Goal: Transaction & Acquisition: Purchase product/service

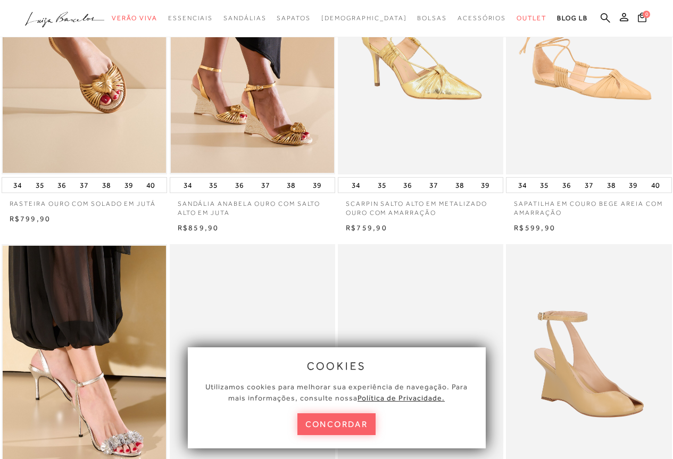
scroll to position [213, 0]
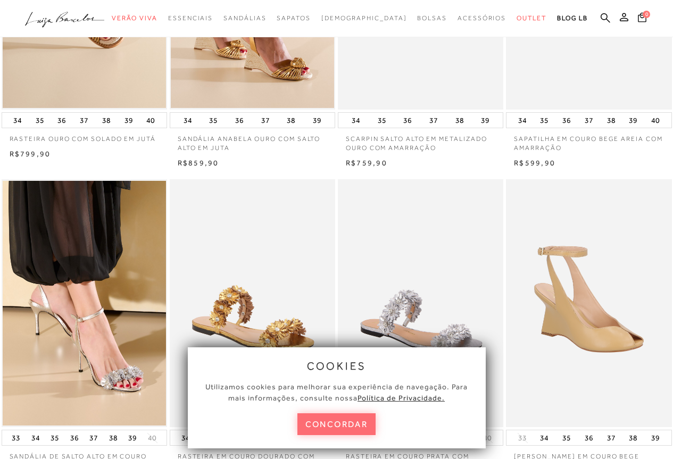
click at [340, 419] on button "concordar" at bounding box center [336, 424] width 79 height 22
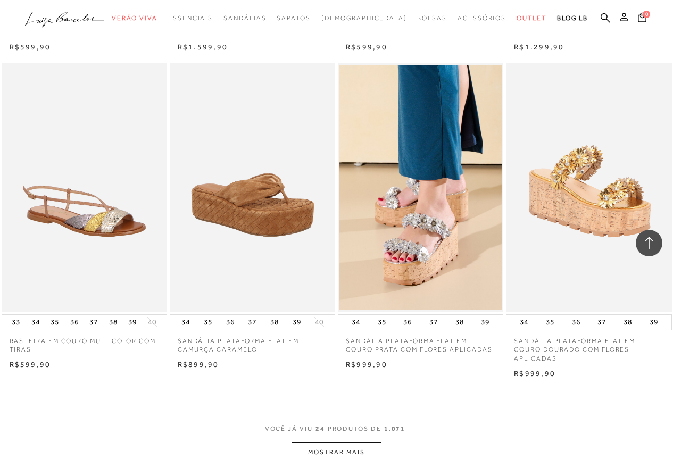
scroll to position [1648, 0]
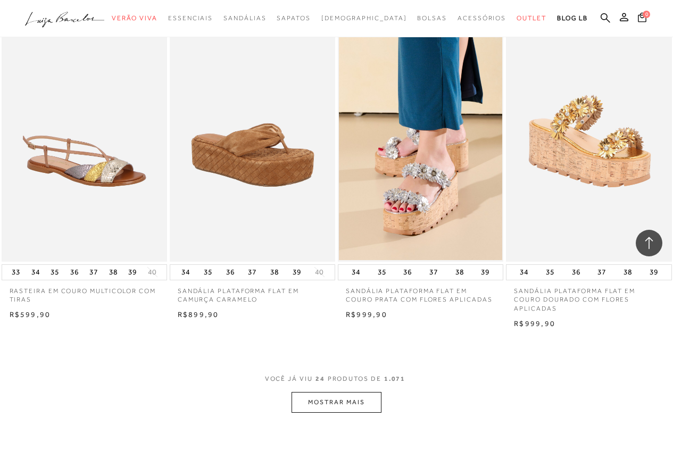
click at [350, 403] on button "MOSTRAR MAIS" at bounding box center [335, 402] width 89 height 21
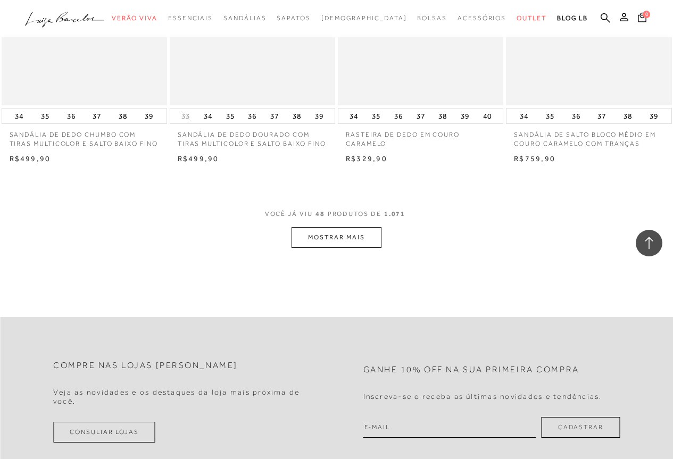
scroll to position [3775, 0]
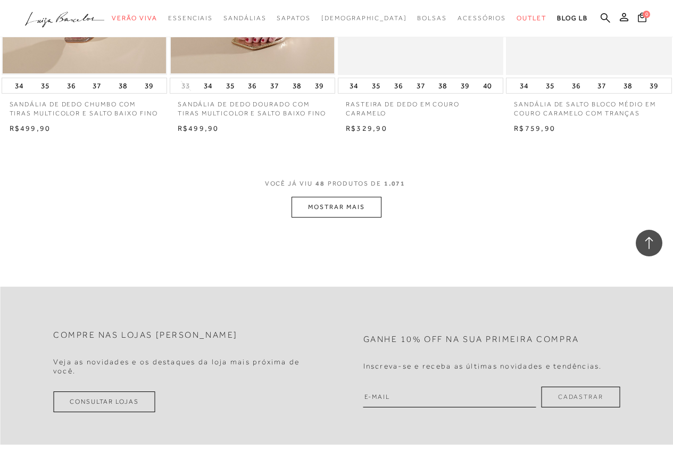
click at [375, 214] on button "MOSTRAR MAIS" at bounding box center [335, 207] width 89 height 21
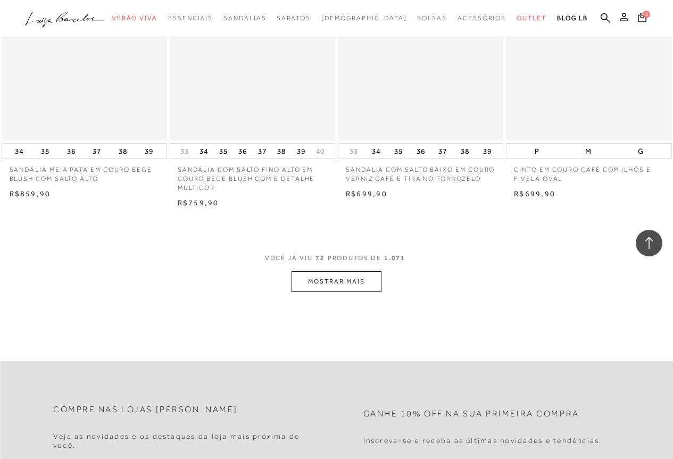
scroll to position [5636, 0]
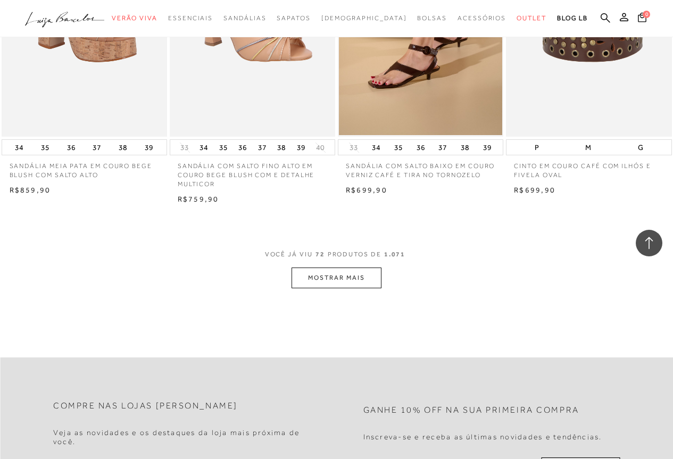
click at [338, 288] on button "MOSTRAR MAIS" at bounding box center [335, 277] width 89 height 21
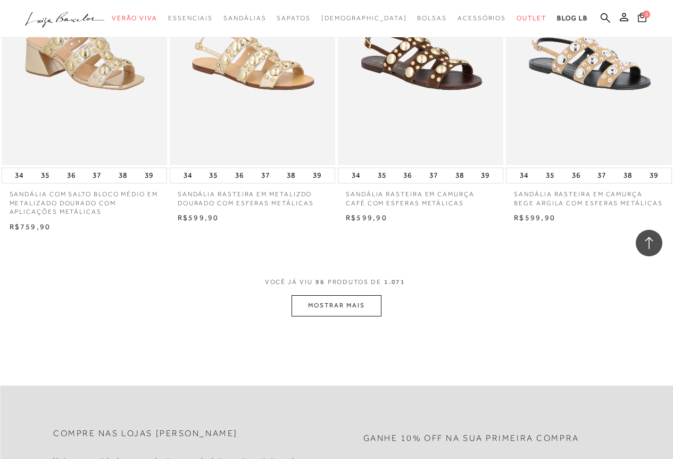
scroll to position [7550, 0]
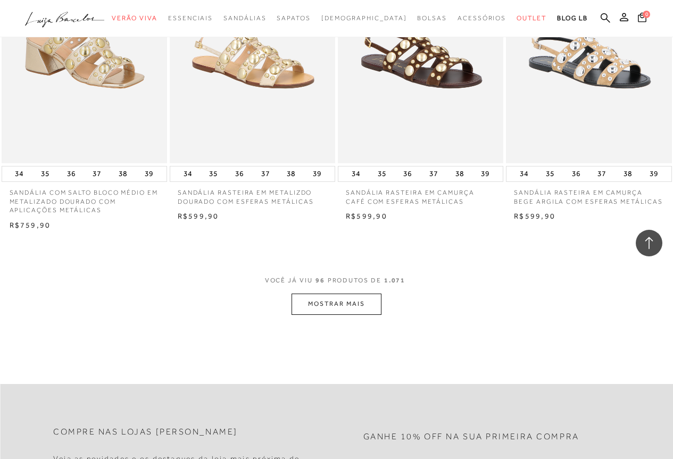
click at [346, 311] on button "MOSTRAR MAIS" at bounding box center [335, 303] width 89 height 21
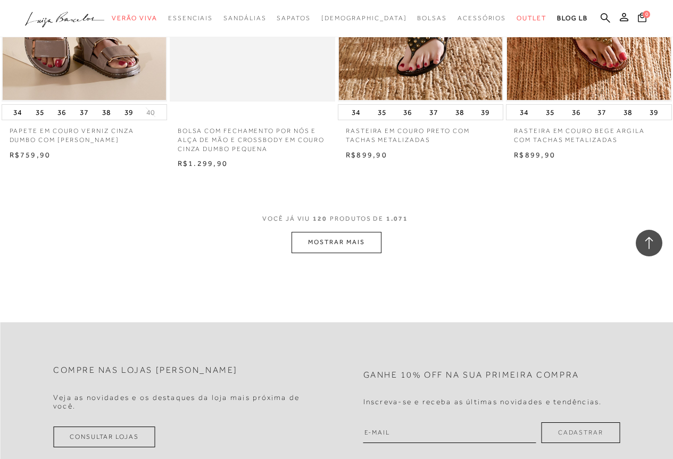
scroll to position [9570, 0]
click at [352, 251] on button "MOSTRAR MAIS" at bounding box center [335, 241] width 89 height 21
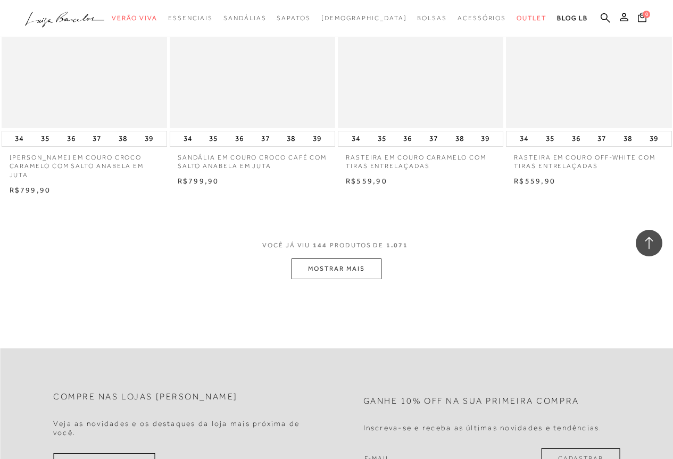
scroll to position [11484, 0]
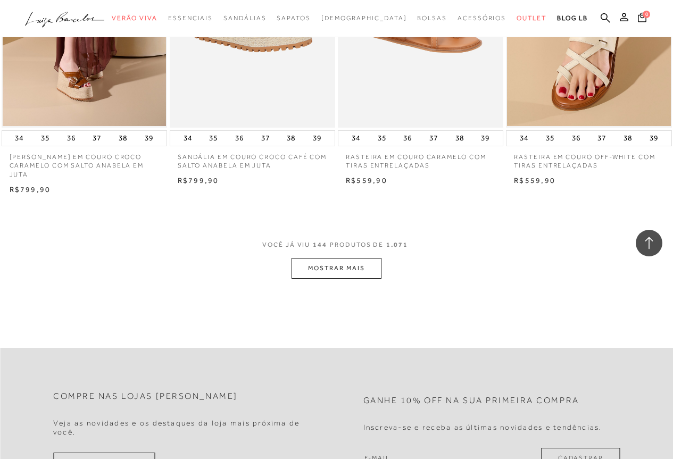
click at [317, 275] on button "MOSTRAR MAIS" at bounding box center [335, 268] width 89 height 21
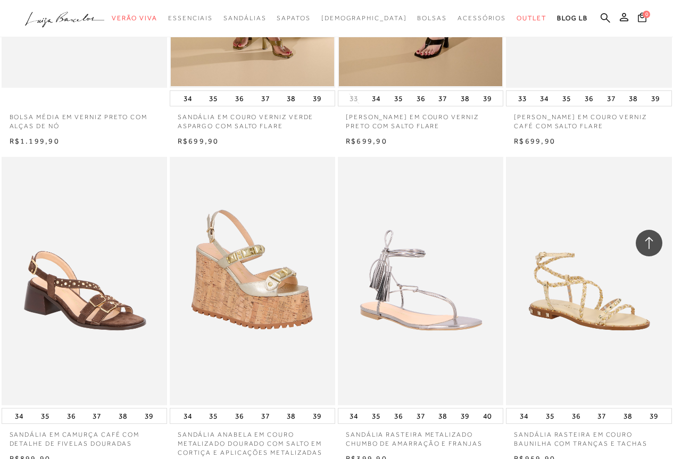
scroll to position [12229, 0]
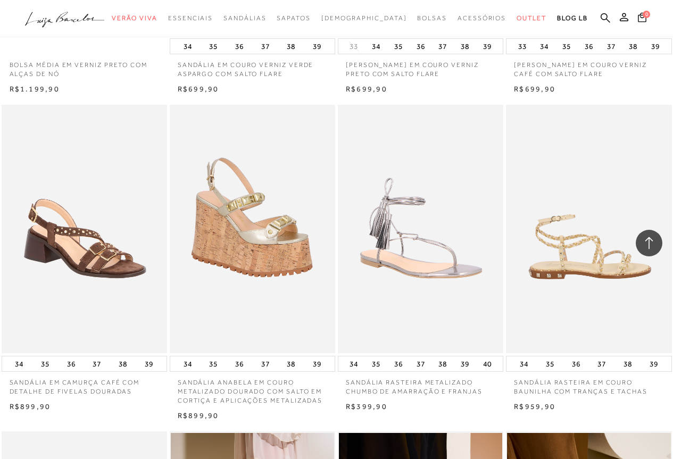
click at [623, 287] on img at bounding box center [589, 229] width 164 height 248
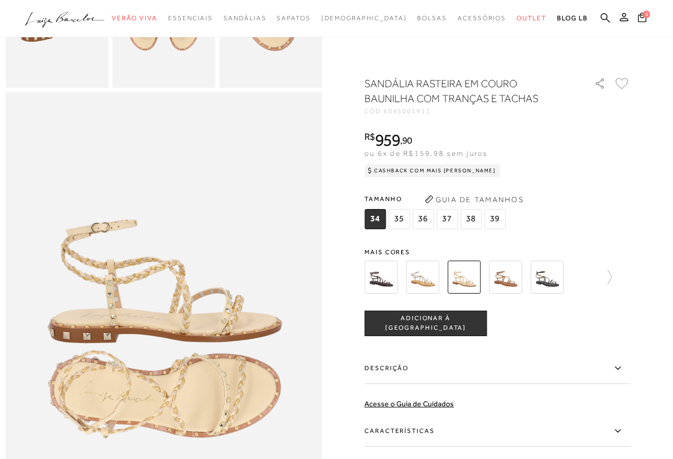
scroll to position [372, 0]
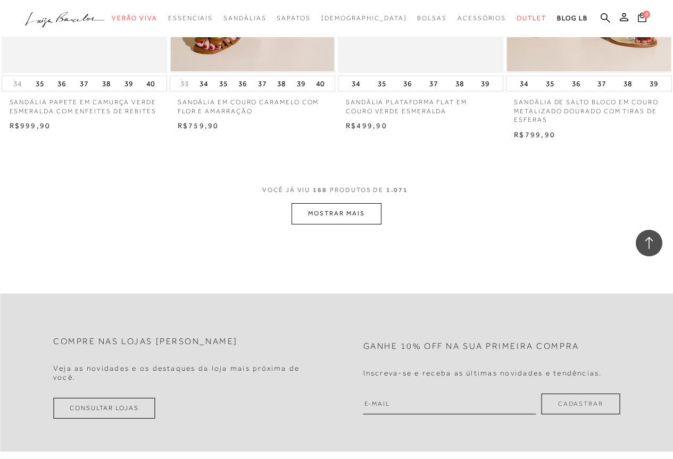
scroll to position [13505, 0]
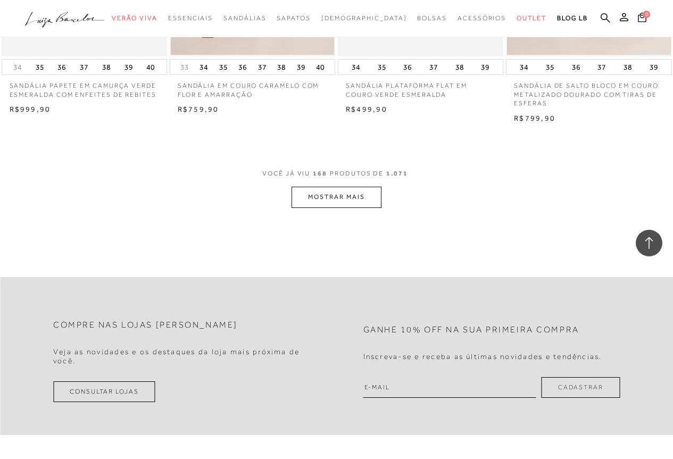
click at [316, 206] on button "MOSTRAR MAIS" at bounding box center [335, 197] width 89 height 21
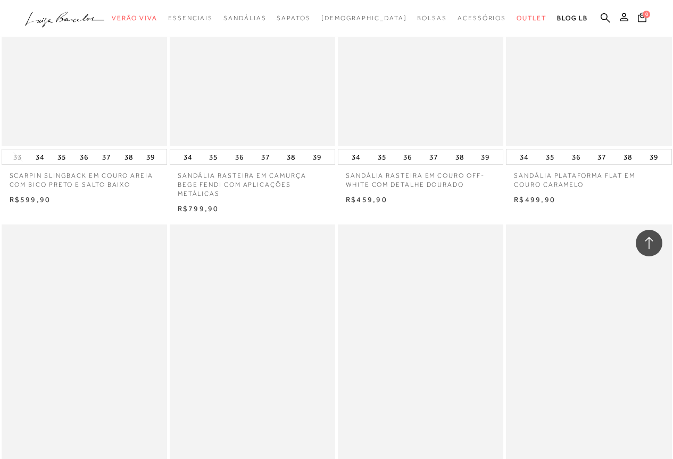
scroll to position [15259, 0]
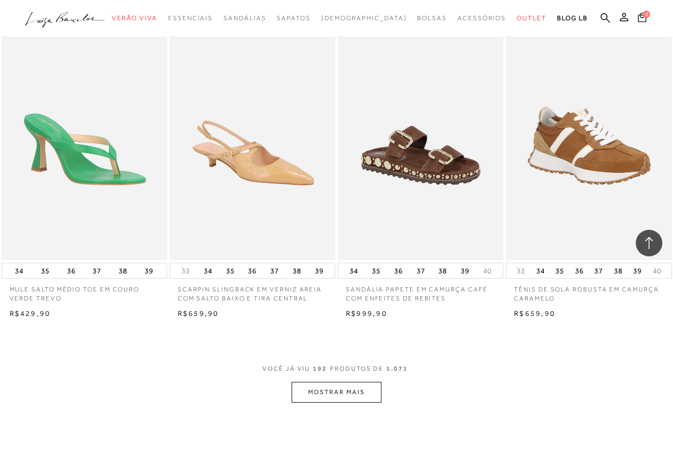
click at [349, 392] on button "MOSTRAR MAIS" at bounding box center [335, 392] width 89 height 21
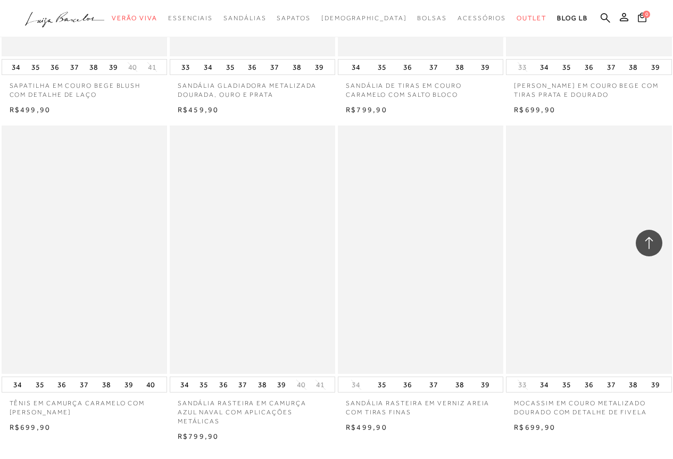
scroll to position [17173, 0]
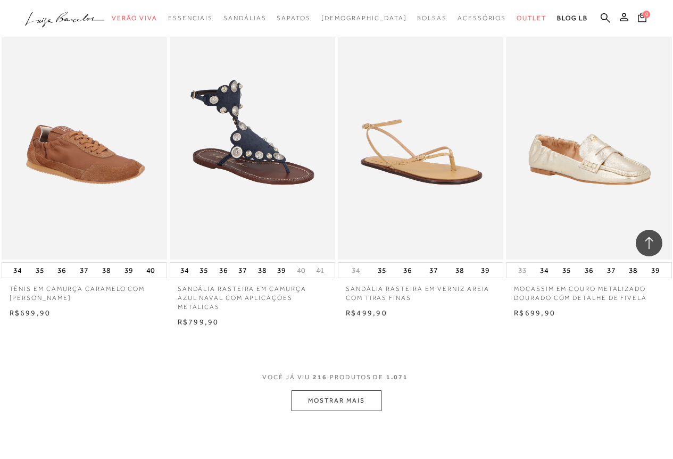
click at [339, 395] on button "MOSTRAR MAIS" at bounding box center [335, 400] width 89 height 21
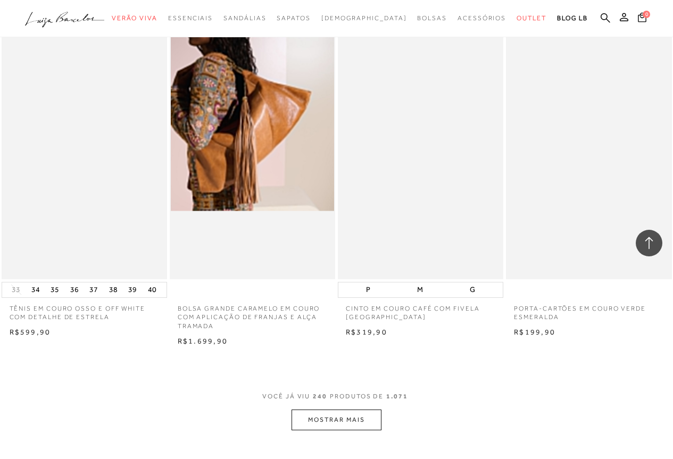
scroll to position [19247, 0]
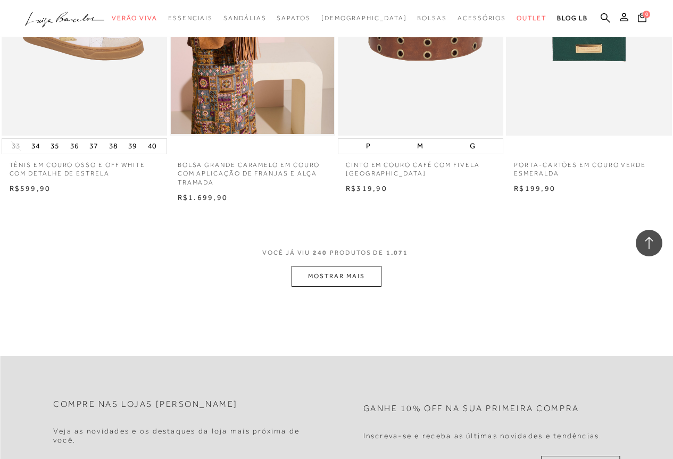
click at [348, 268] on button "MOSTRAR MAIS" at bounding box center [335, 276] width 89 height 21
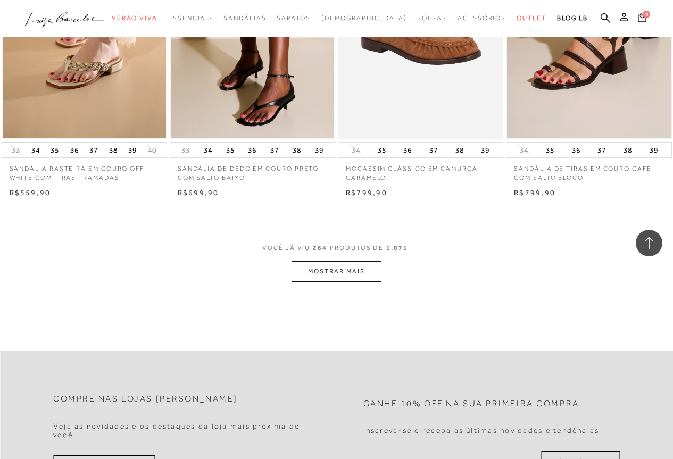
scroll to position [21214, 0]
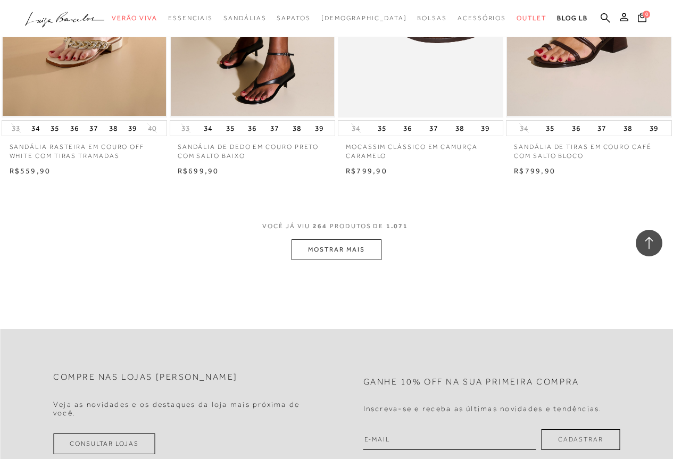
click at [349, 239] on button "MOSTRAR MAIS" at bounding box center [335, 249] width 89 height 21
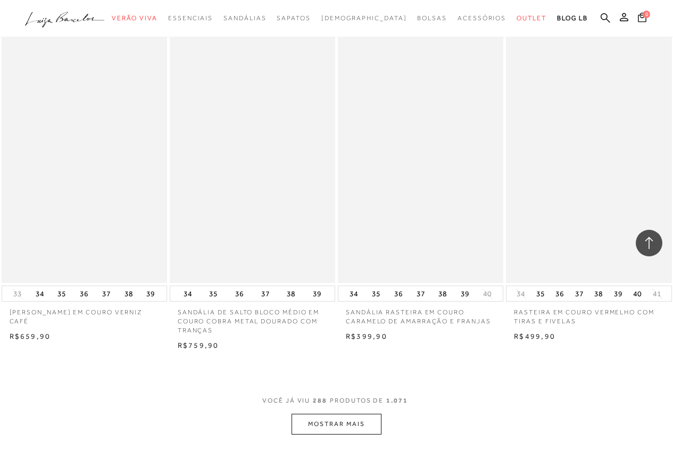
scroll to position [22968, 0]
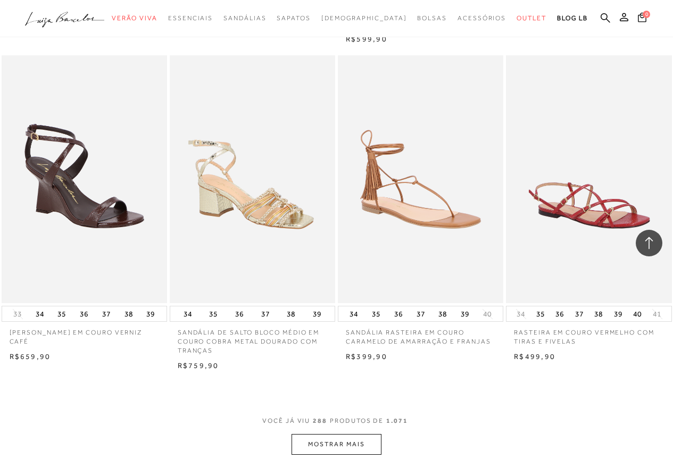
click at [317, 434] on button "MOSTRAR MAIS" at bounding box center [335, 444] width 89 height 21
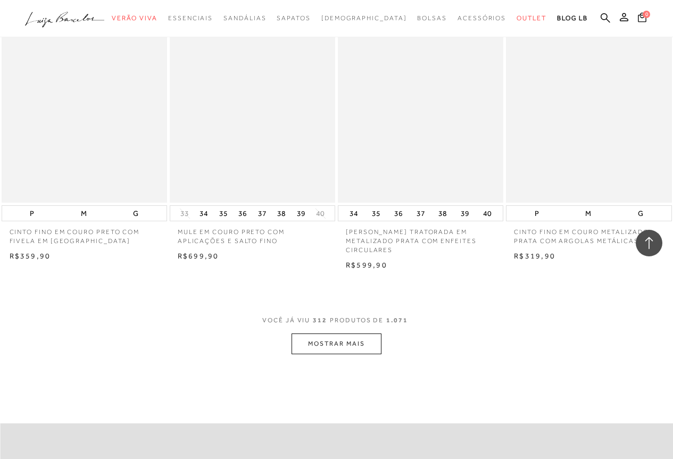
scroll to position [25095, 0]
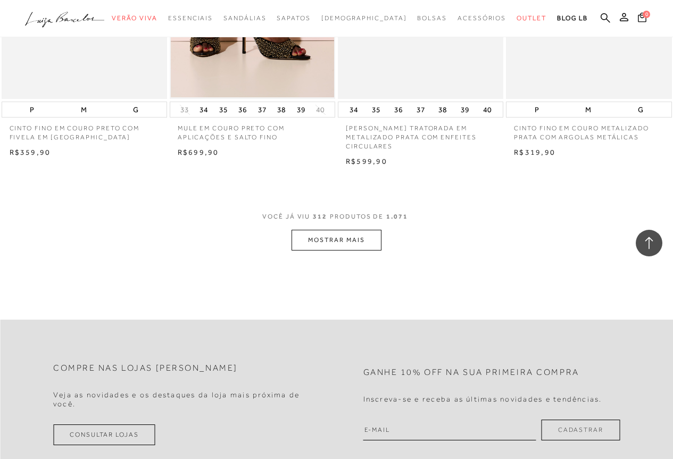
click at [349, 231] on button "MOSTRAR MAIS" at bounding box center [335, 240] width 89 height 21
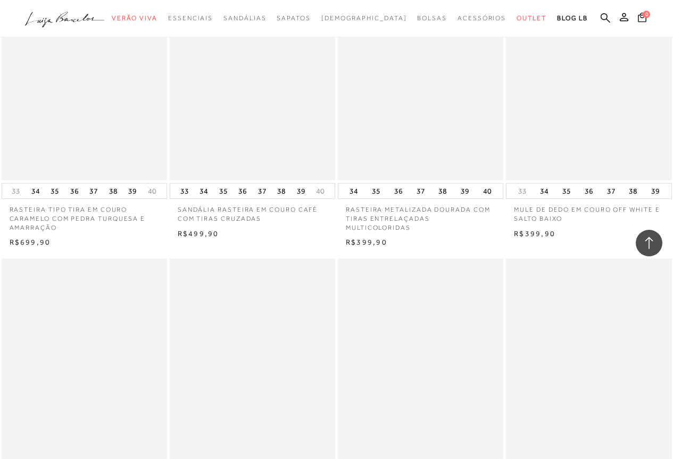
scroll to position [26850, 0]
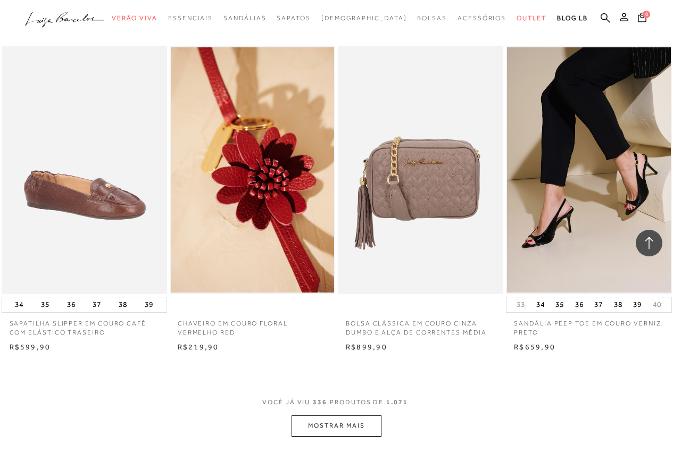
click at [347, 421] on button "MOSTRAR MAIS" at bounding box center [335, 425] width 89 height 21
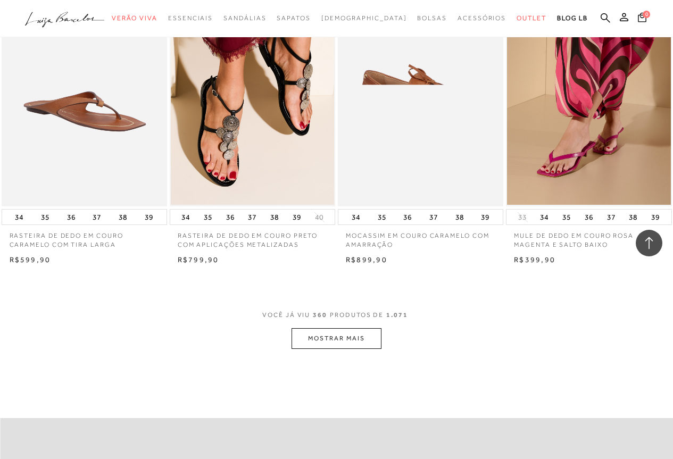
scroll to position [28976, 0]
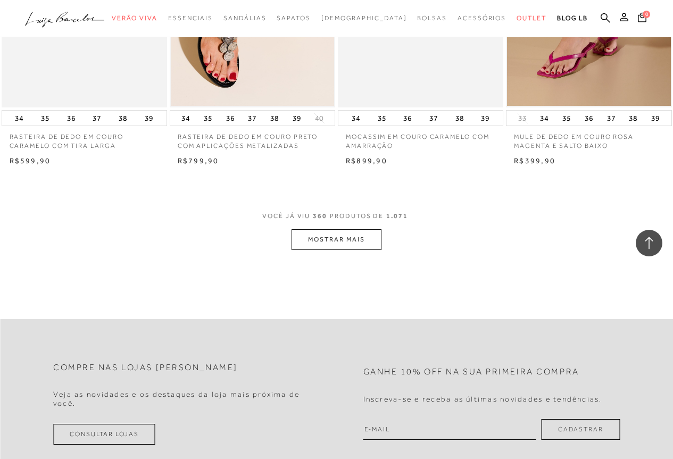
click at [333, 230] on button "MOSTRAR MAIS" at bounding box center [335, 239] width 89 height 21
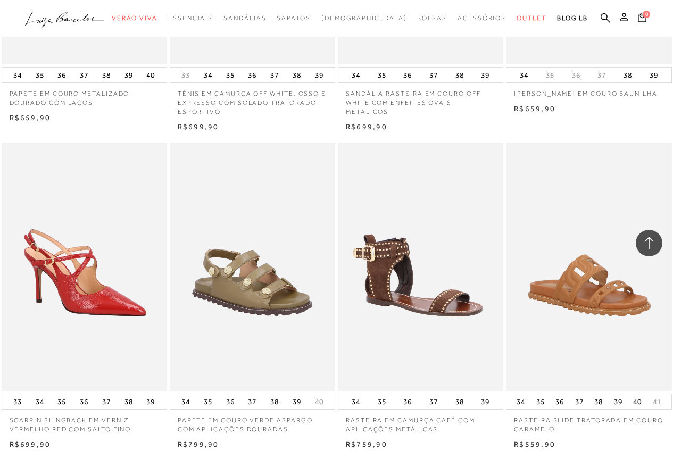
scroll to position [30664, 0]
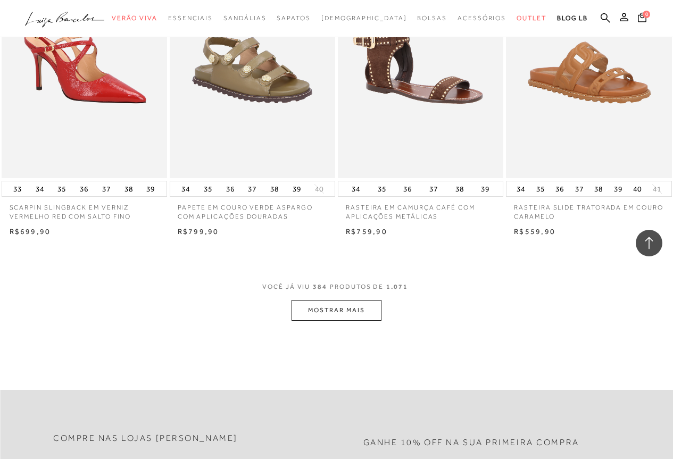
scroll to position [30837, 0]
click at [341, 302] on button "MOSTRAR MAIS" at bounding box center [335, 310] width 89 height 21
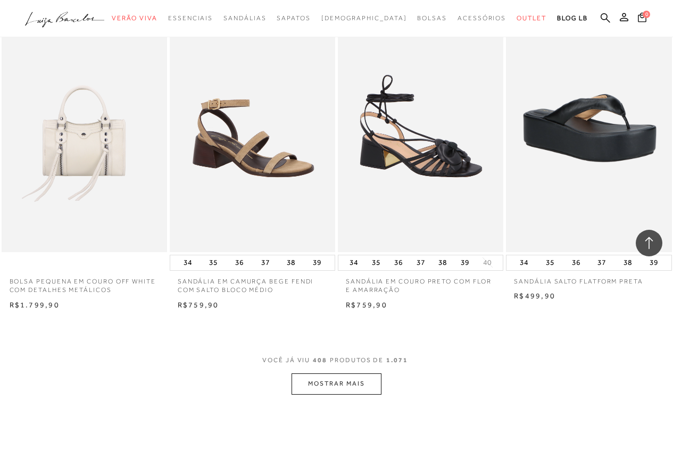
scroll to position [32751, 0]
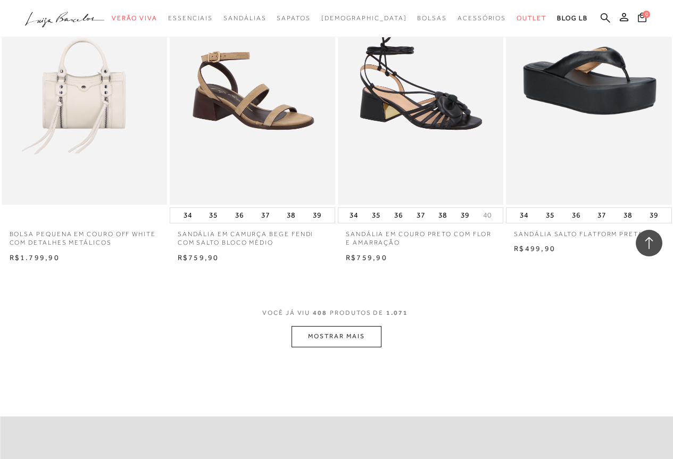
click at [323, 338] on button "MOSTRAR MAIS" at bounding box center [335, 336] width 89 height 21
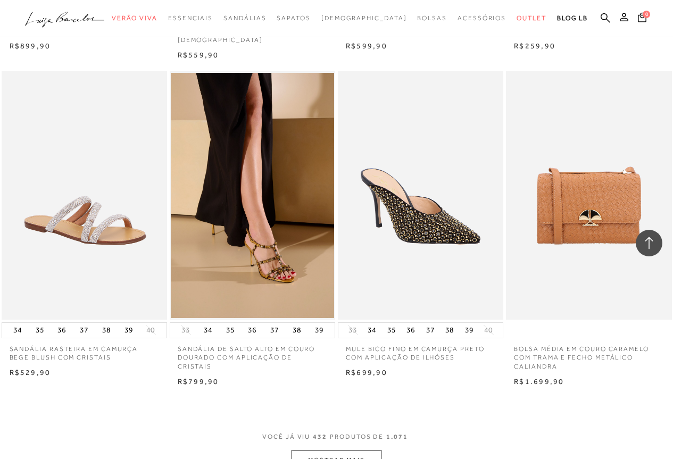
scroll to position [34718, 0]
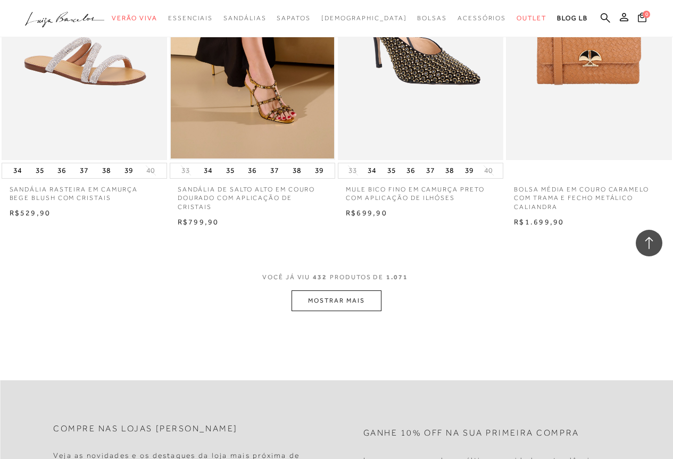
click at [314, 295] on button "MOSTRAR MAIS" at bounding box center [335, 300] width 89 height 21
